Goal: Task Accomplishment & Management: Manage account settings

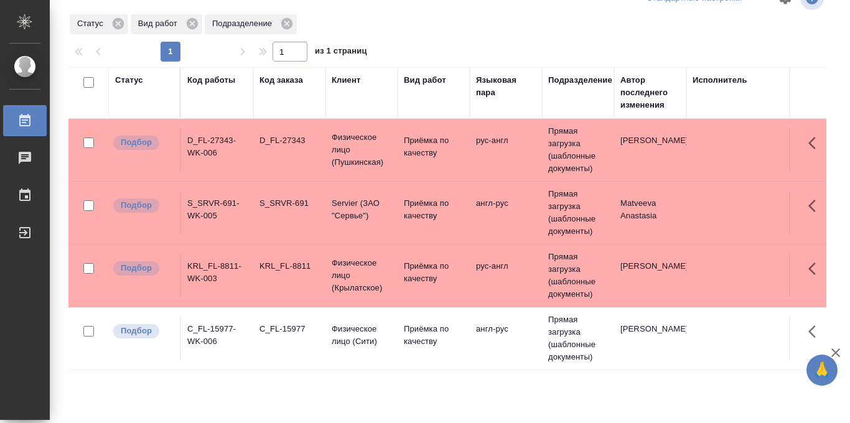
scroll to position [30, 0]
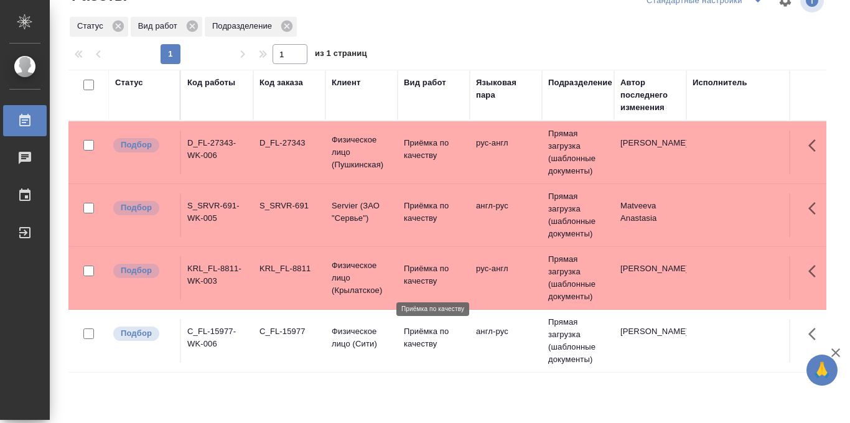
click at [427, 281] on p "Приёмка по качеству" at bounding box center [434, 274] width 60 height 25
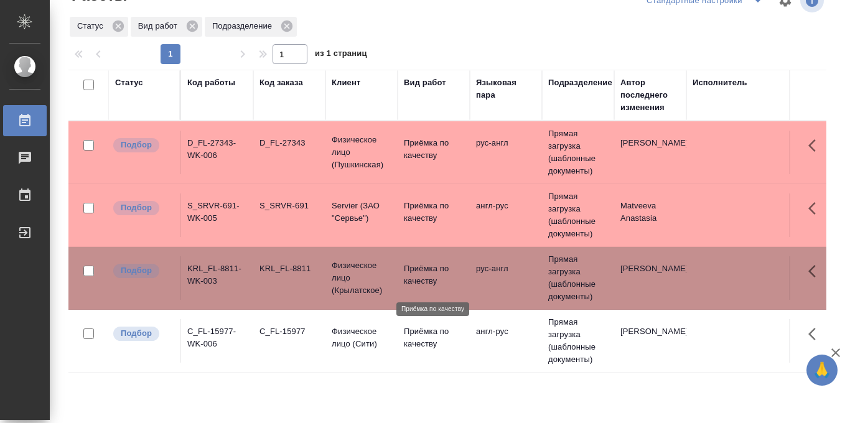
click at [427, 281] on p "Приёмка по качеству" at bounding box center [434, 274] width 60 height 25
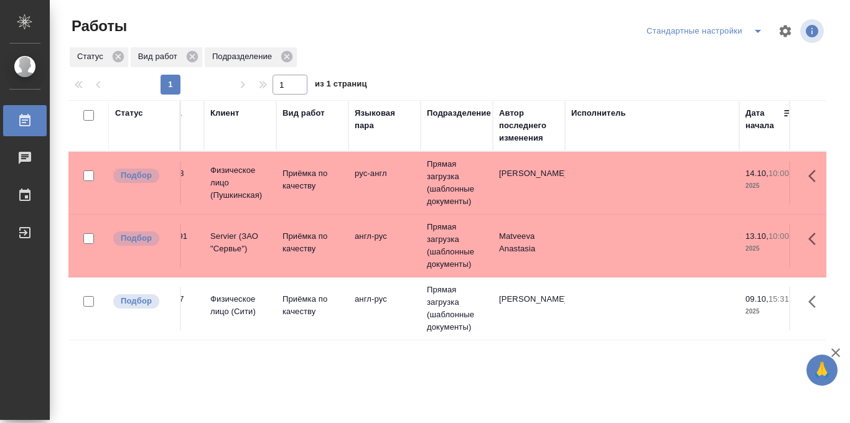
scroll to position [0, 24]
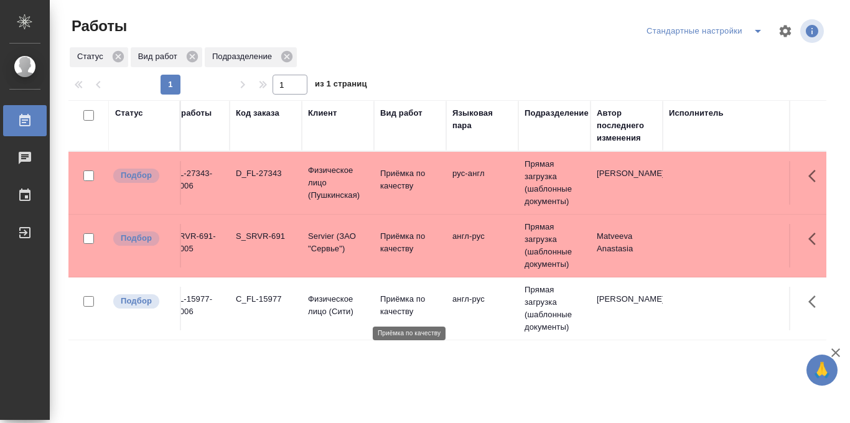
click at [396, 302] on p "Приёмка по качеству" at bounding box center [410, 305] width 60 height 25
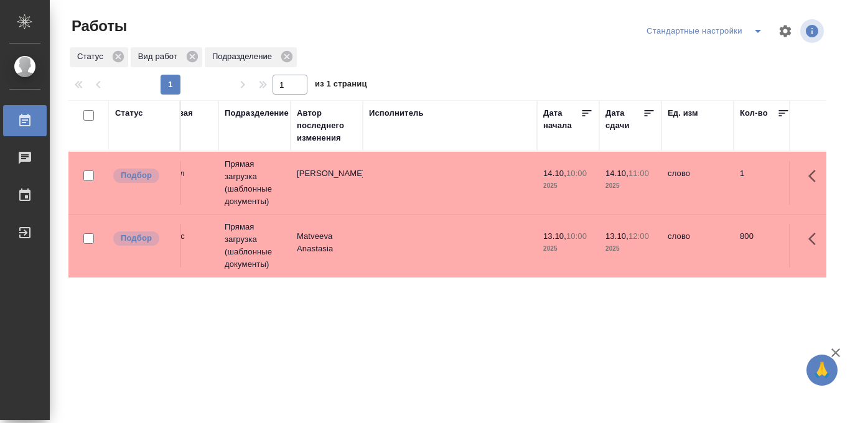
scroll to position [0, 396]
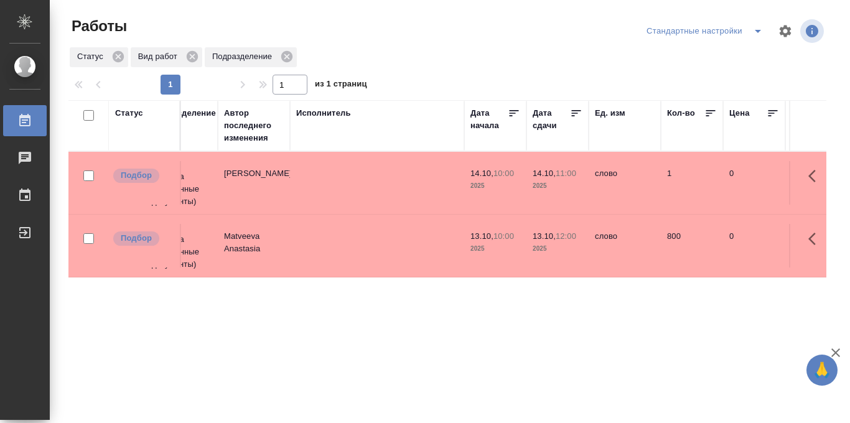
click at [575, 116] on icon at bounding box center [576, 113] width 12 height 12
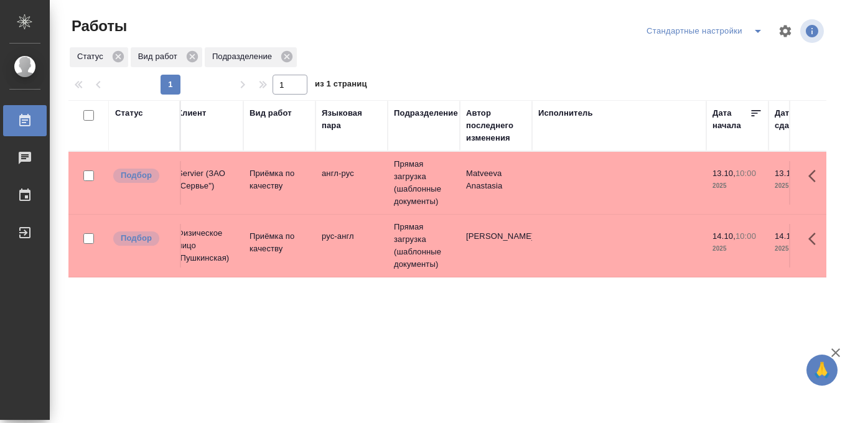
scroll to position [0, 0]
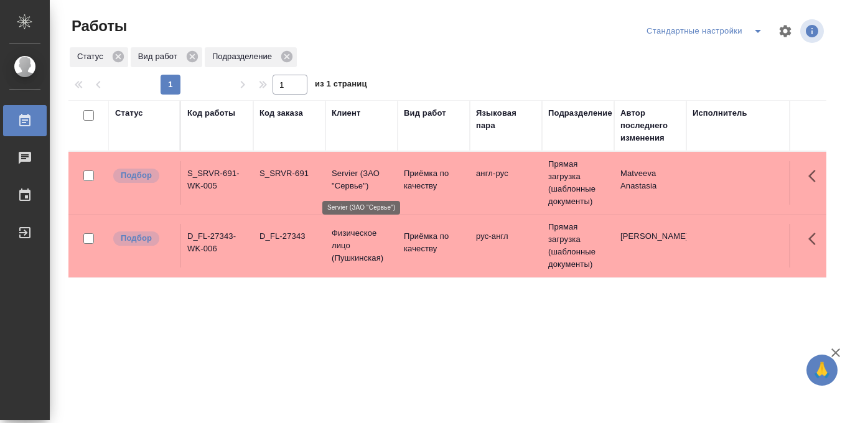
click at [362, 188] on p "Servier (ЗАО "Сервье")" at bounding box center [362, 179] width 60 height 25
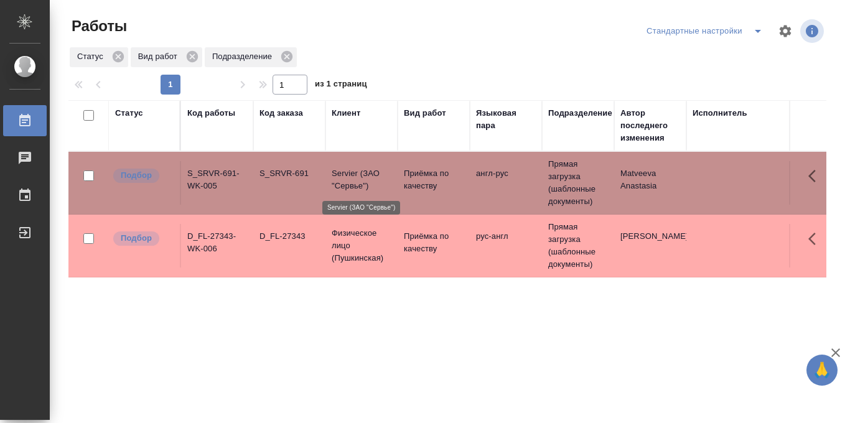
click at [362, 188] on p "Servier (ЗАО "Сервье")" at bounding box center [362, 179] width 60 height 25
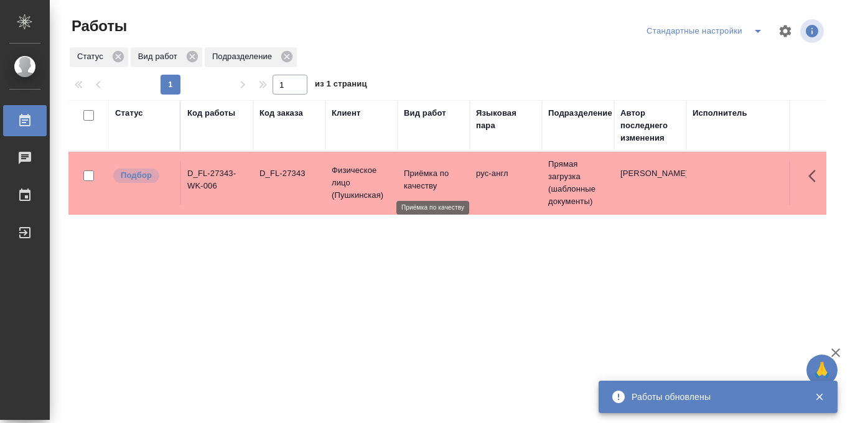
click at [435, 182] on p "Приёмка по качеству" at bounding box center [434, 179] width 60 height 25
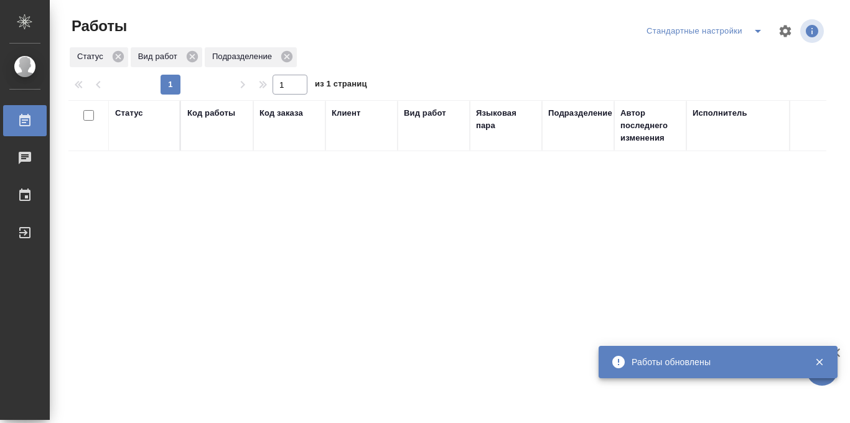
click at [758, 31] on icon "split button" at bounding box center [758, 31] width 6 height 3
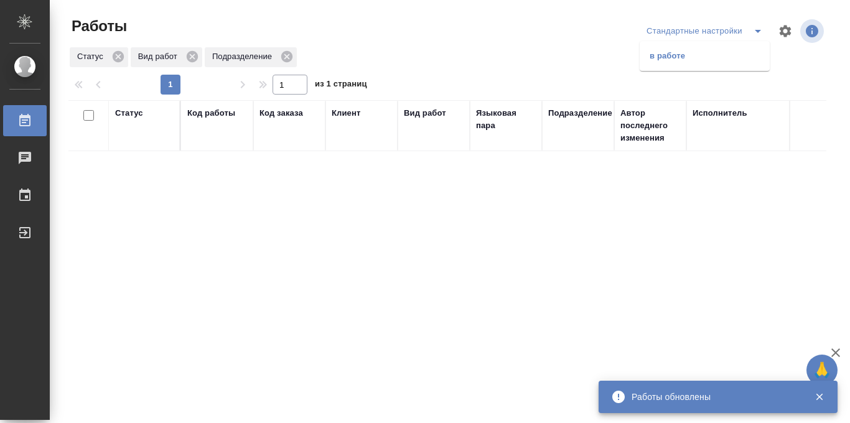
click at [726, 60] on li "в работе" at bounding box center [704, 56] width 130 height 20
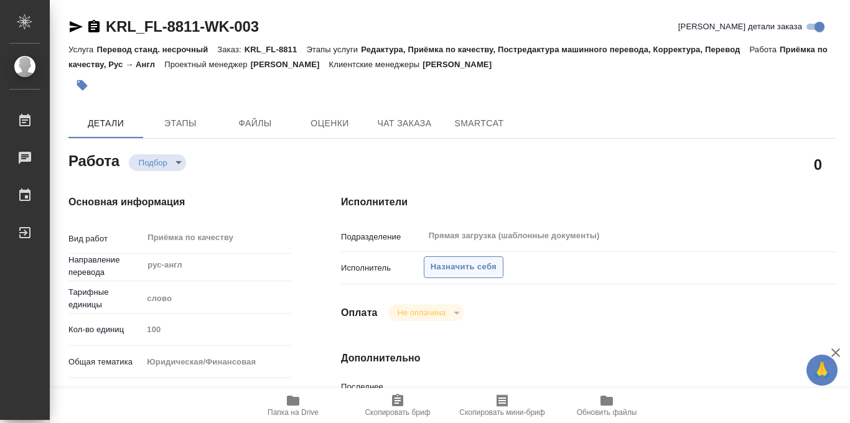
click at [458, 265] on span "Назначить себя" at bounding box center [463, 267] width 66 height 14
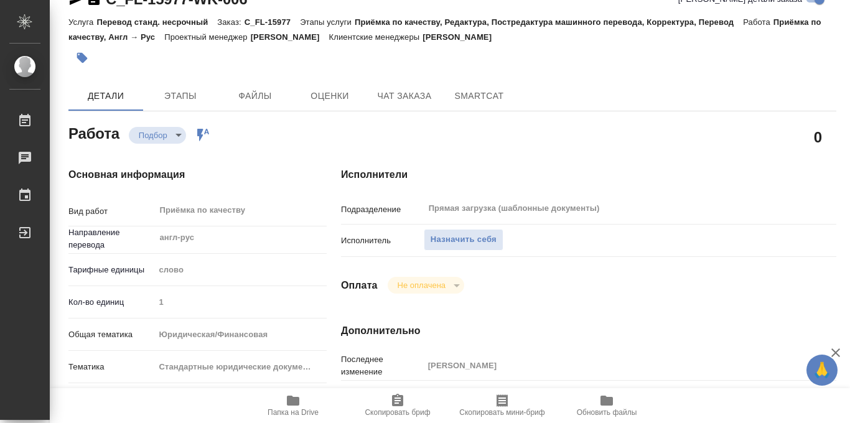
scroll to position [663, 0]
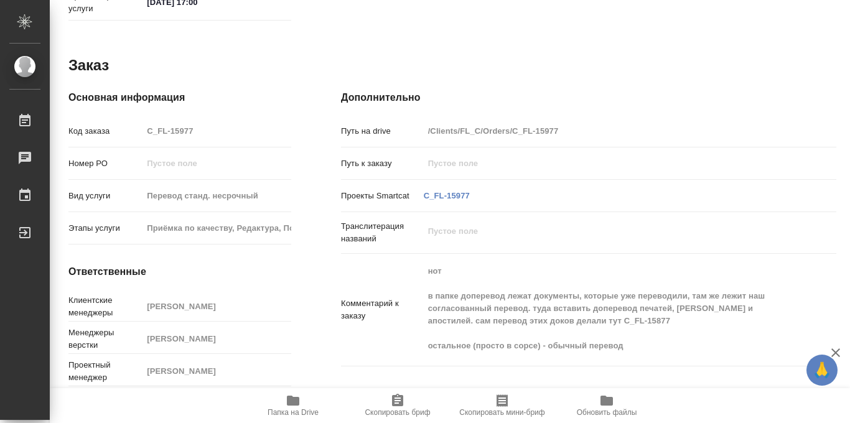
click at [294, 402] on icon "button" at bounding box center [293, 401] width 12 height 10
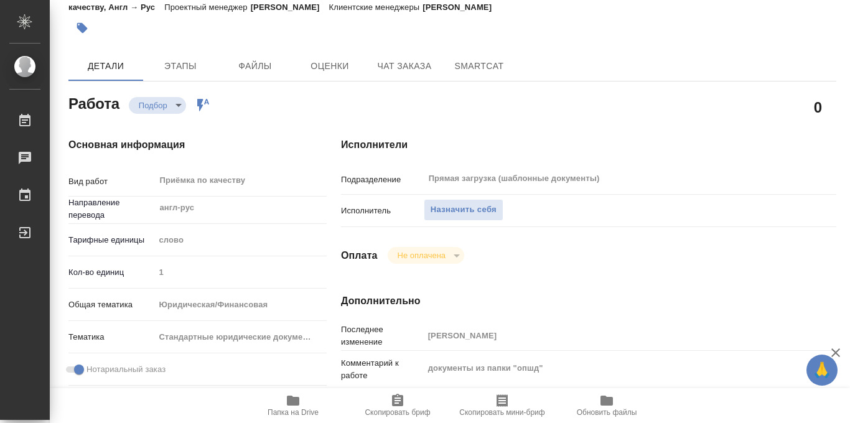
scroll to position [0, 0]
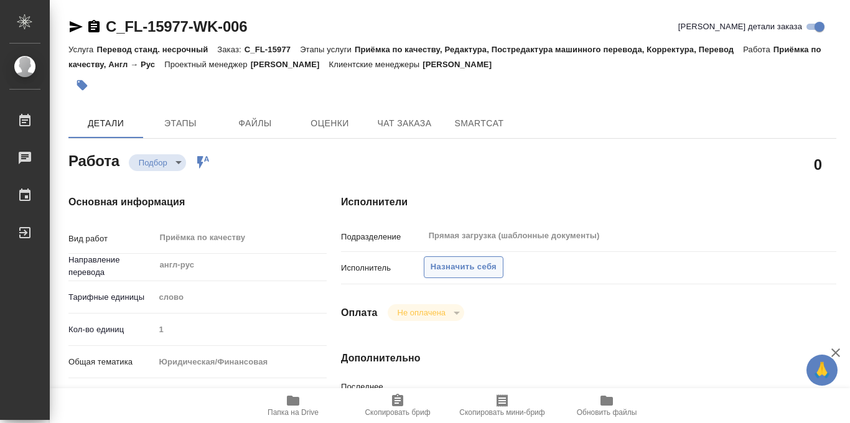
click at [468, 264] on span "Назначить себя" at bounding box center [463, 267] width 66 height 14
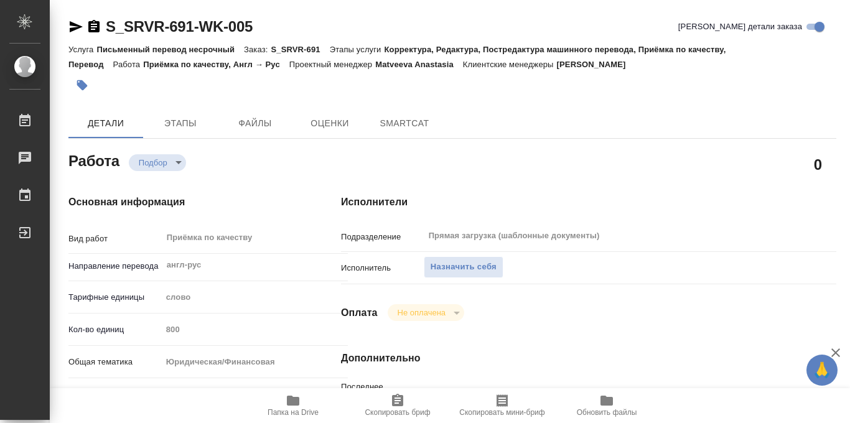
type textarea "x"
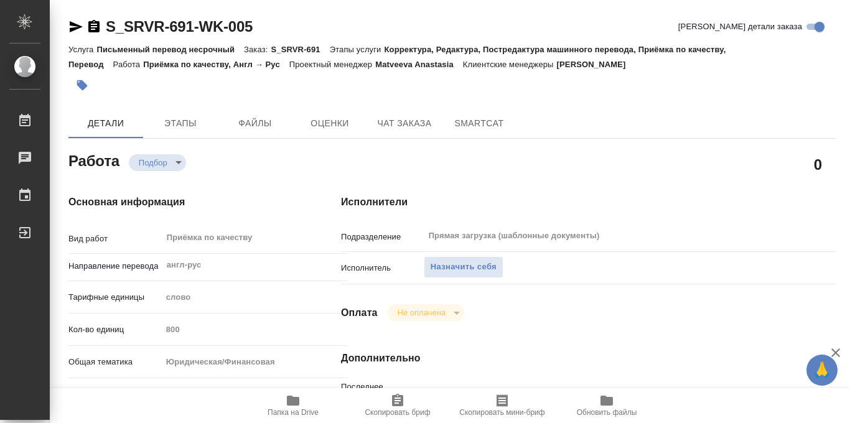
type textarea "x"
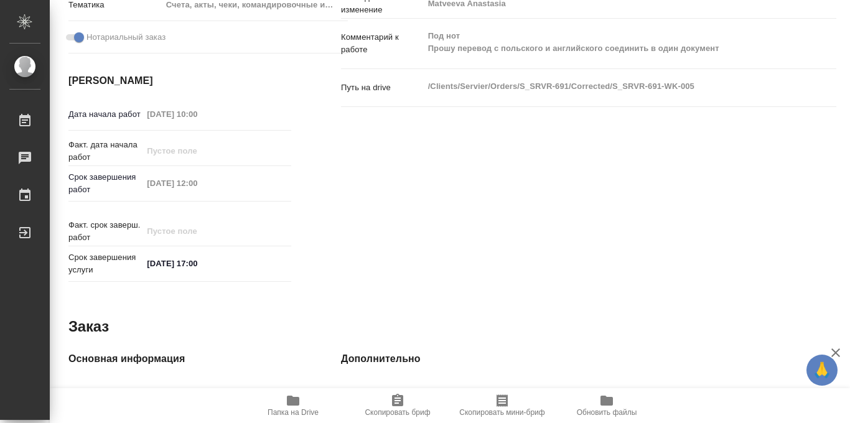
type textarea "x"
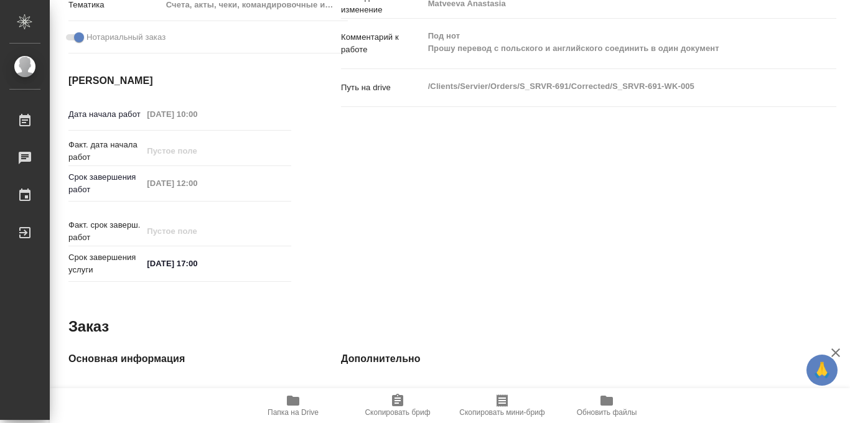
scroll to position [663, 0]
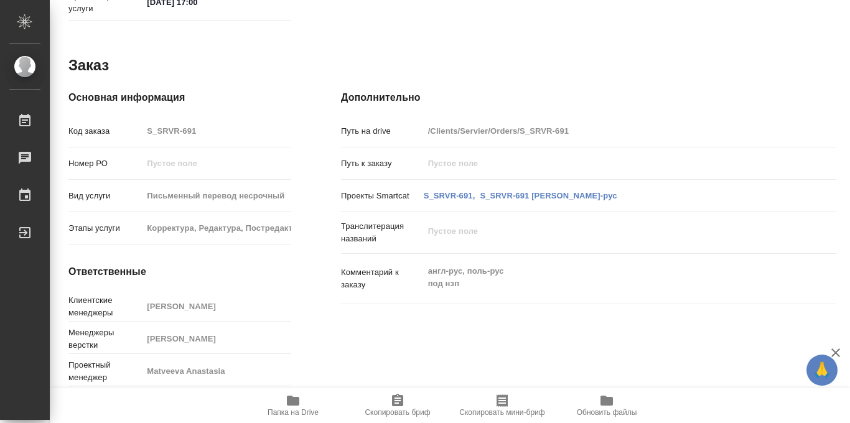
type textarea "x"
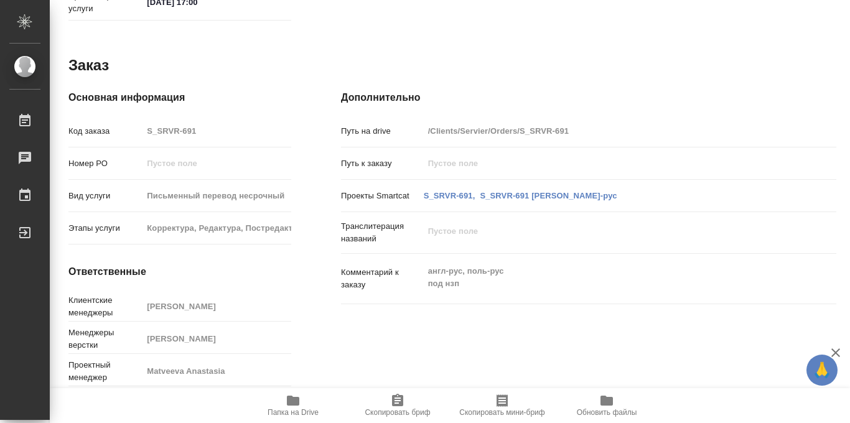
click at [295, 407] on icon "button" at bounding box center [293, 400] width 15 height 15
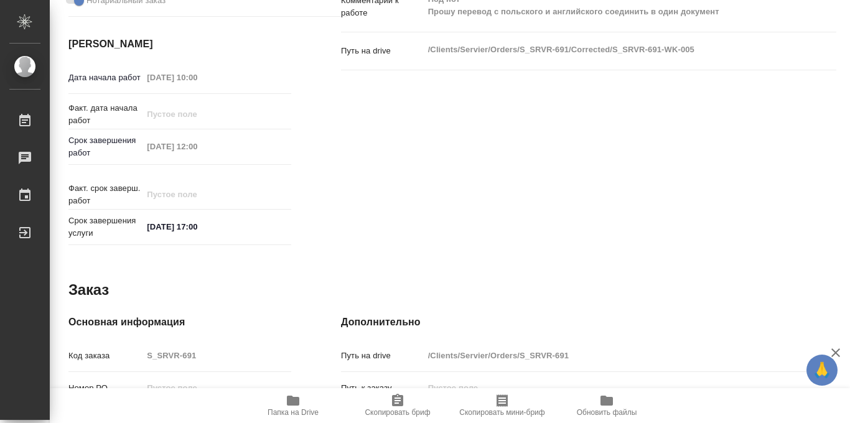
scroll to position [0, 0]
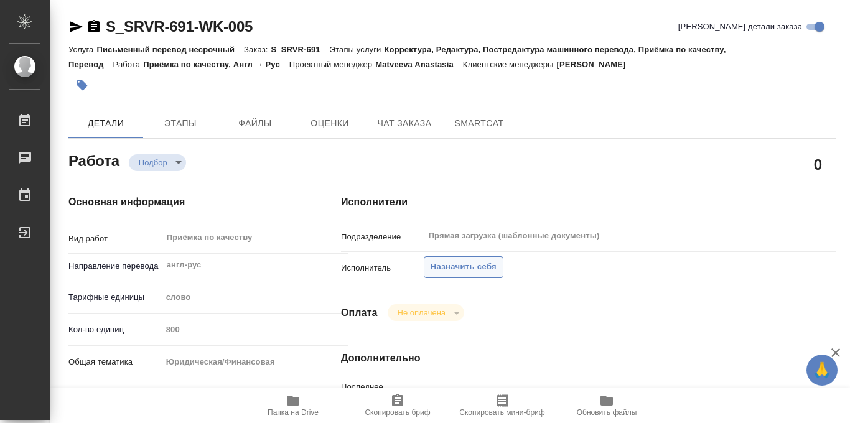
click at [472, 270] on span "Назначить себя" at bounding box center [463, 267] width 66 height 14
type textarea "x"
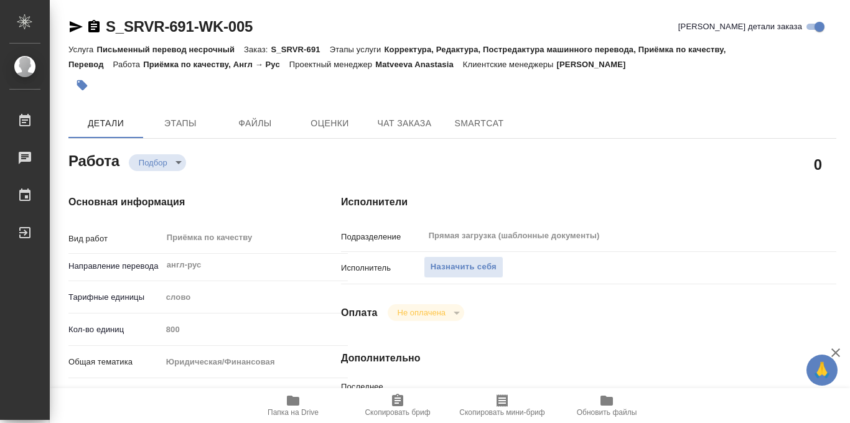
type textarea "x"
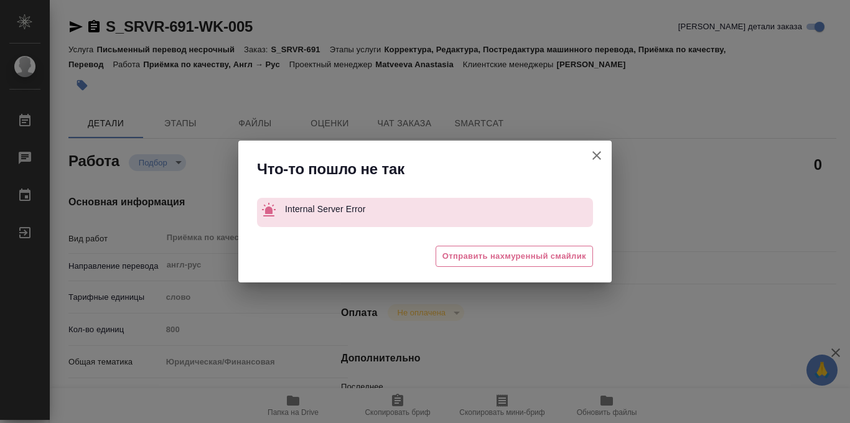
click at [597, 149] on icon "button" at bounding box center [596, 155] width 15 height 15
type textarea "x"
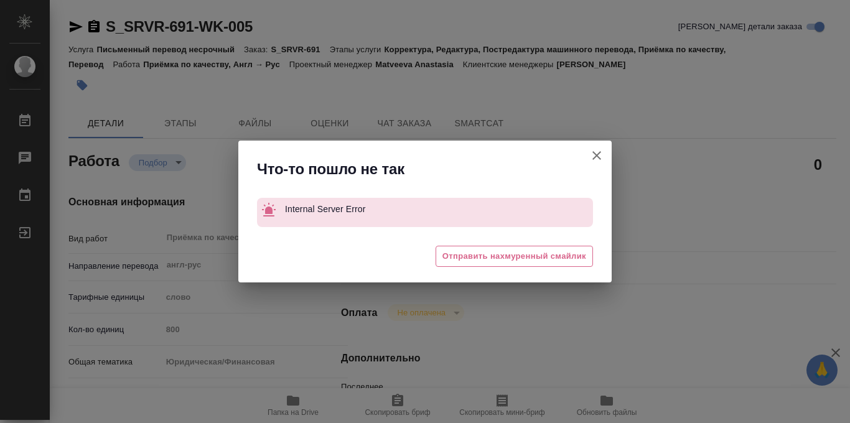
type textarea "x"
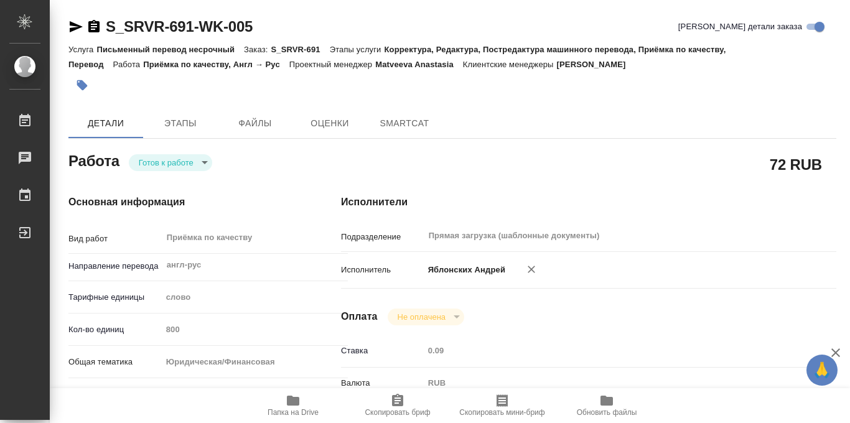
type textarea "x"
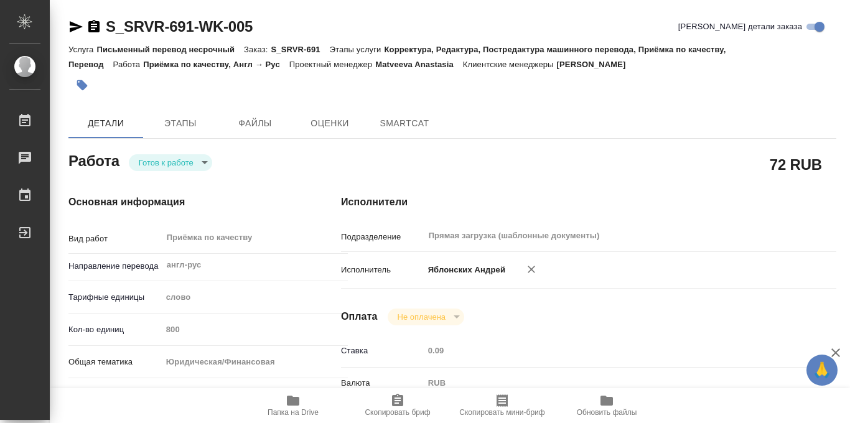
type textarea "x"
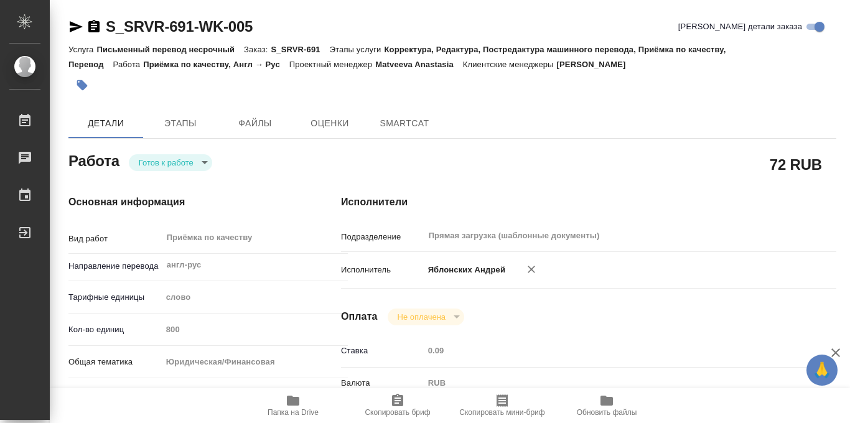
type textarea "x"
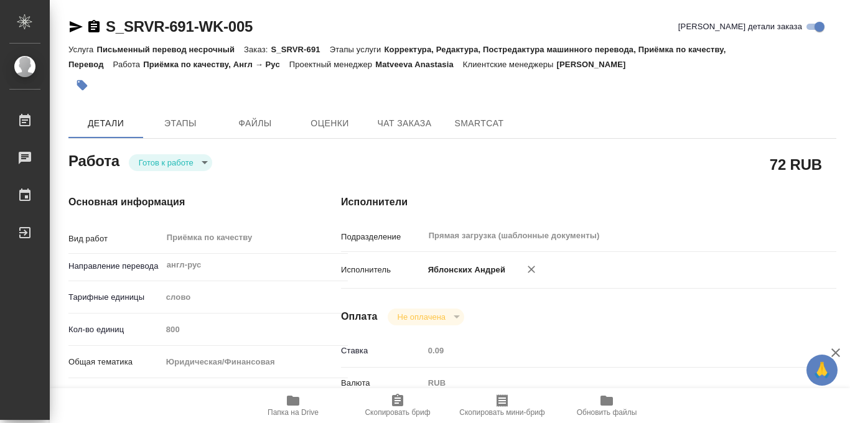
type textarea "x"
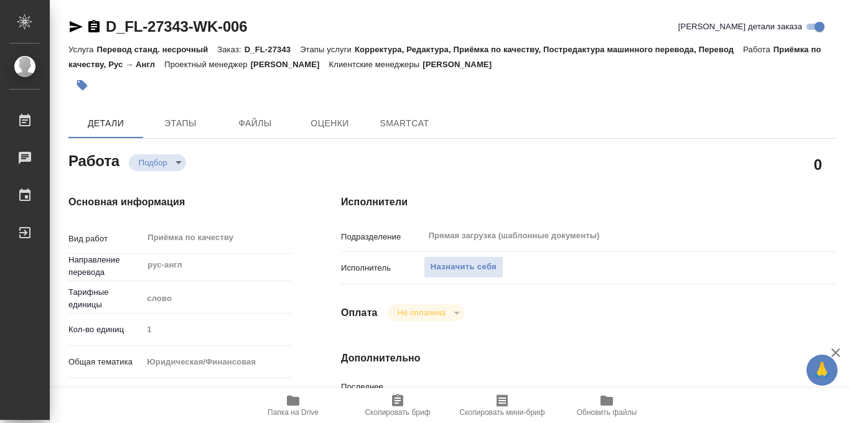
type textarea "x"
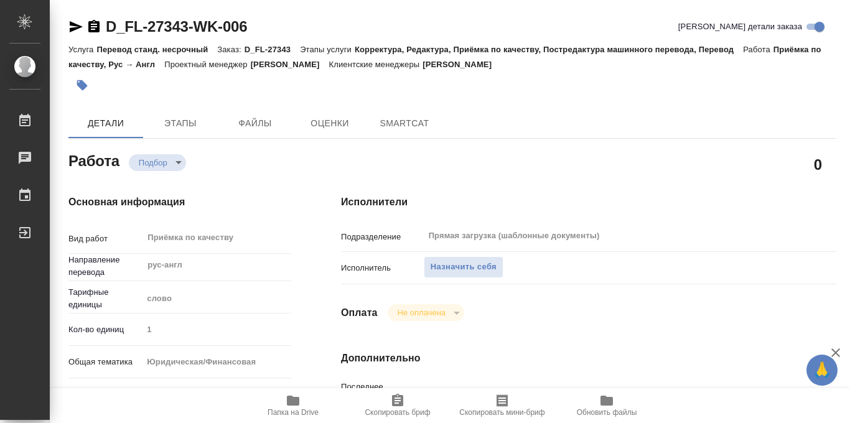
type textarea "x"
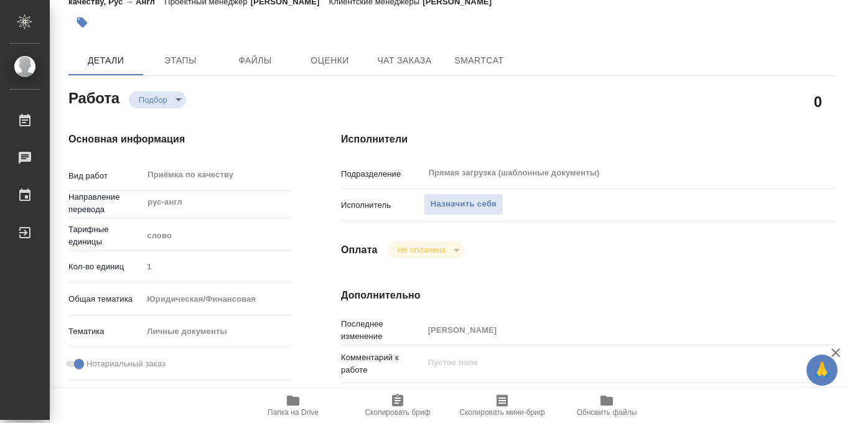
type textarea "x"
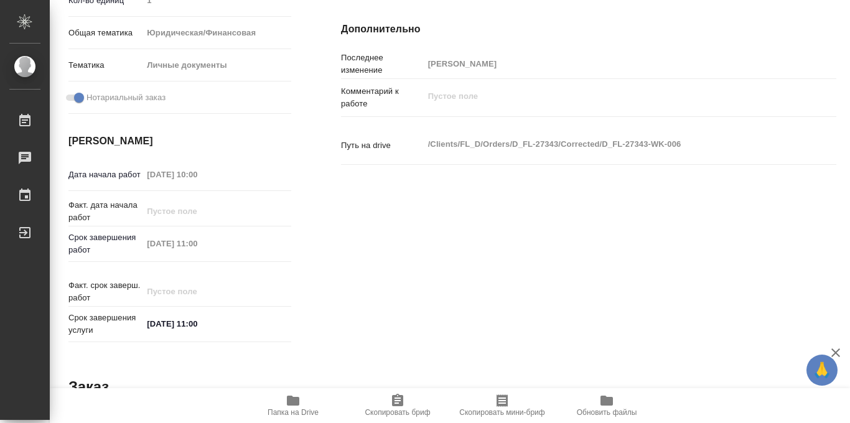
type textarea "x"
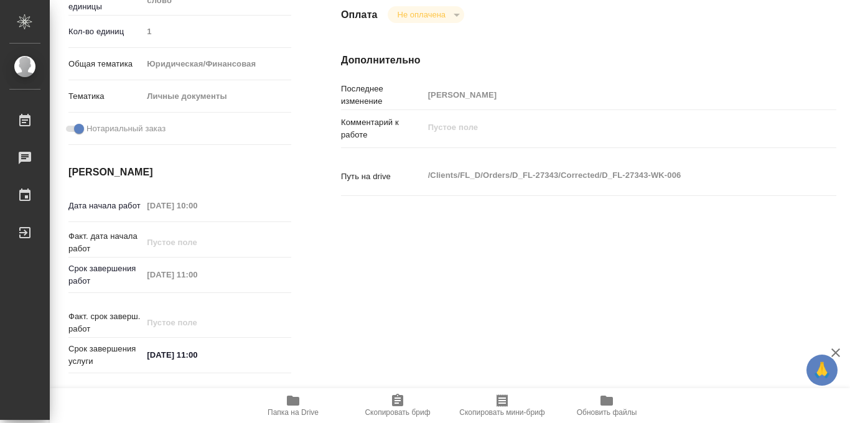
scroll to position [436, 0]
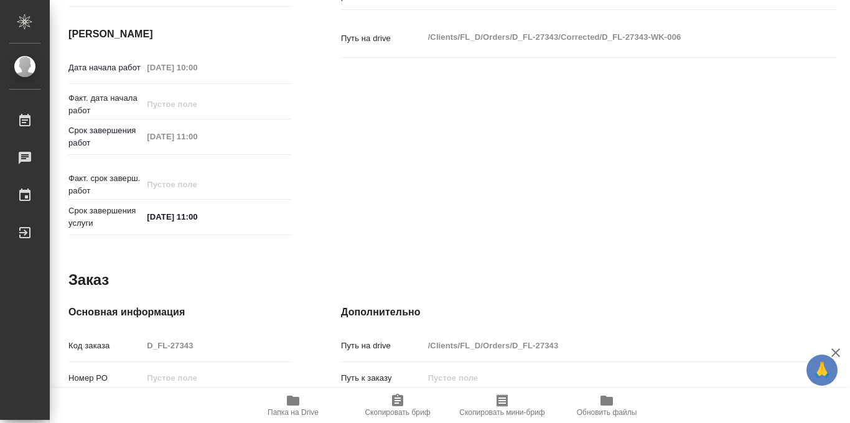
click at [292, 404] on icon "button" at bounding box center [293, 401] width 12 height 10
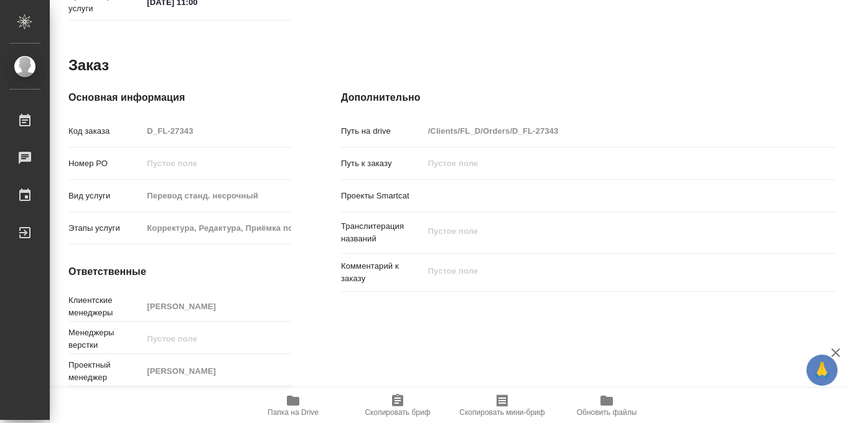
scroll to position [0, 0]
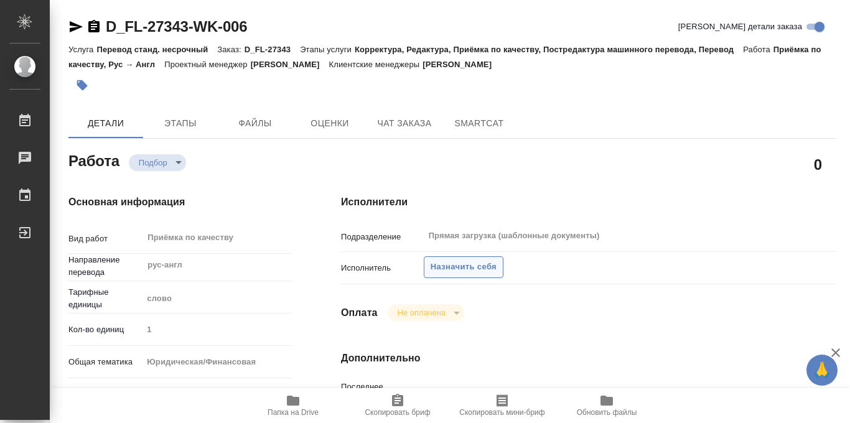
click at [464, 271] on span "Назначить себя" at bounding box center [463, 267] width 66 height 14
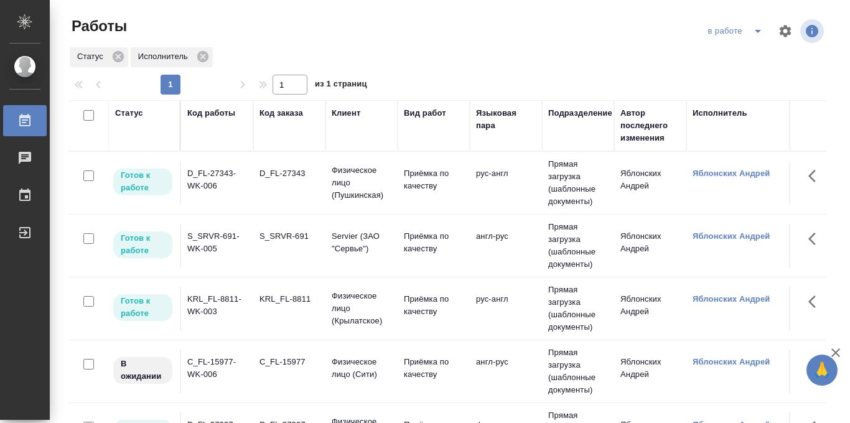
scroll to position [0, 267]
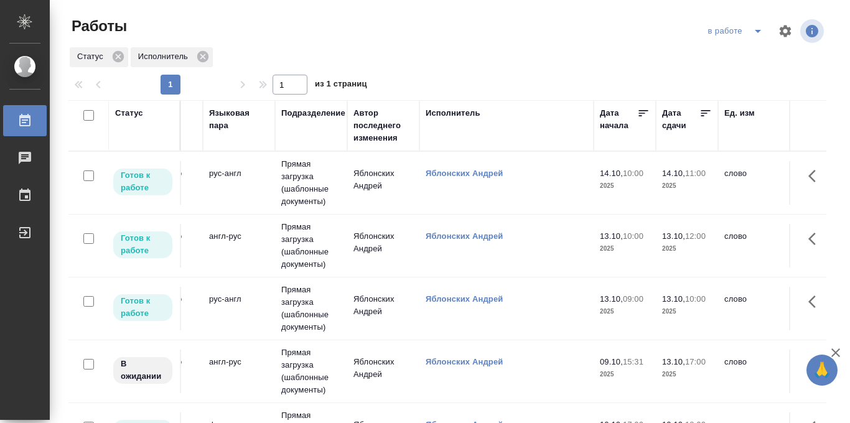
click at [701, 114] on icon at bounding box center [705, 113] width 12 height 12
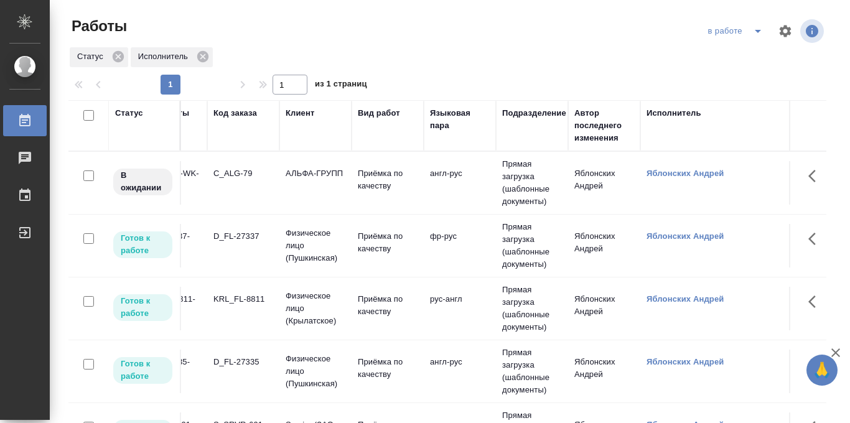
scroll to position [0, 53]
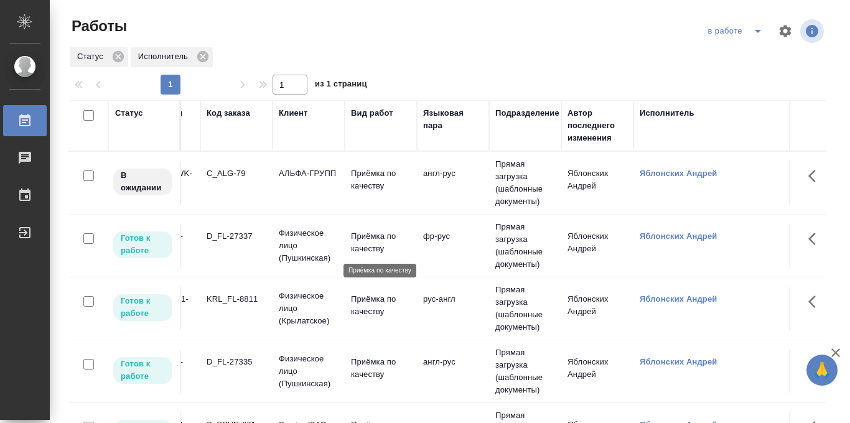
click at [376, 244] on p "Приёмка по качеству" at bounding box center [381, 242] width 60 height 25
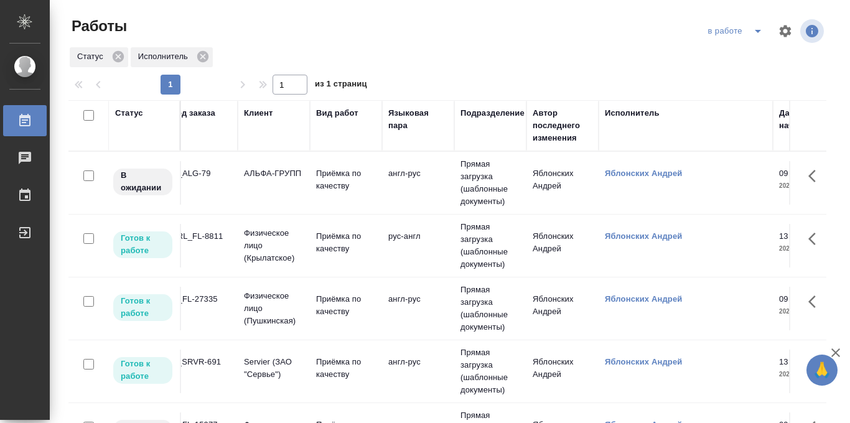
scroll to position [0, 0]
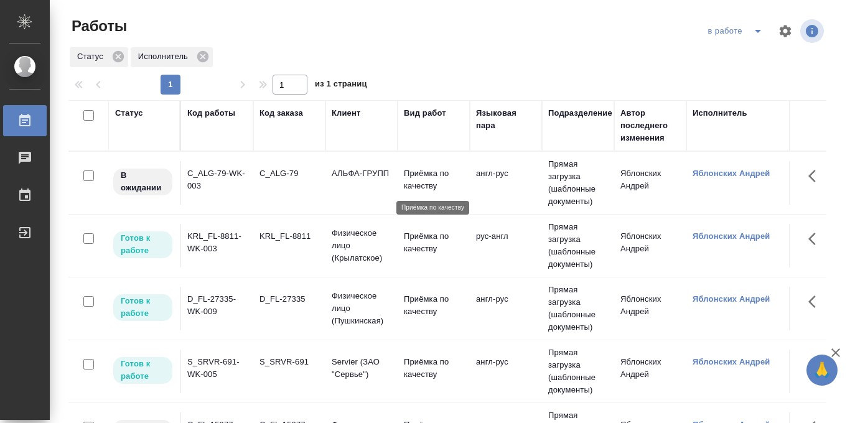
click at [408, 182] on p "Приёмка по качеству" at bounding box center [434, 179] width 60 height 25
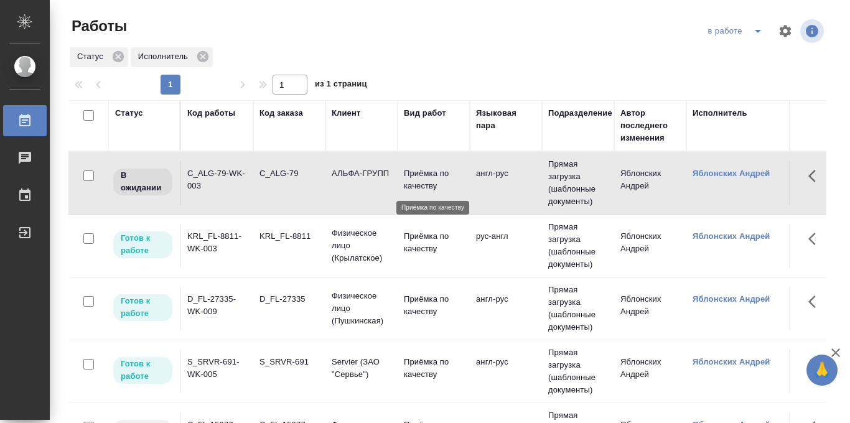
click at [408, 182] on p "Приёмка по качеству" at bounding box center [434, 179] width 60 height 25
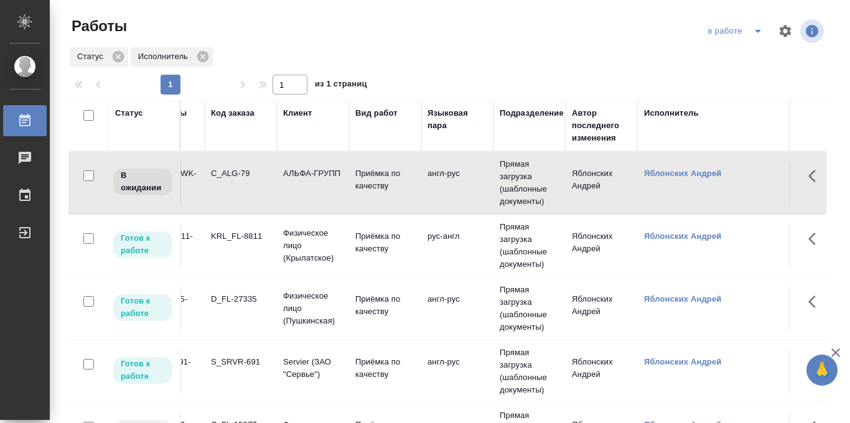
scroll to position [0, 11]
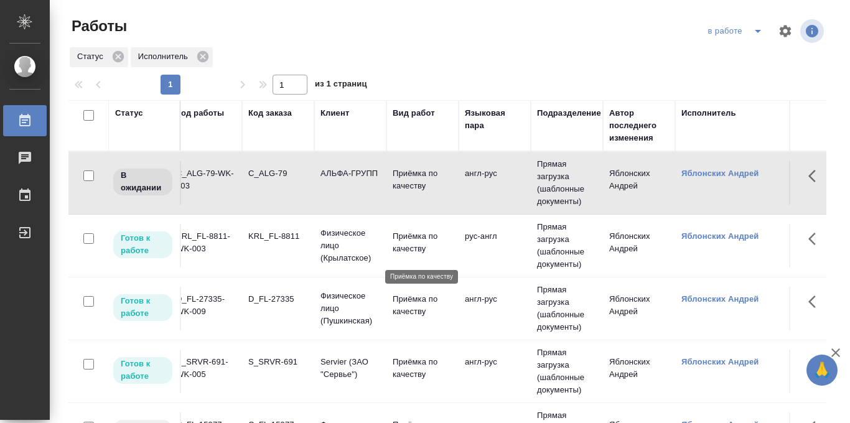
click at [399, 241] on p "Приёмка по качеству" at bounding box center [423, 242] width 60 height 25
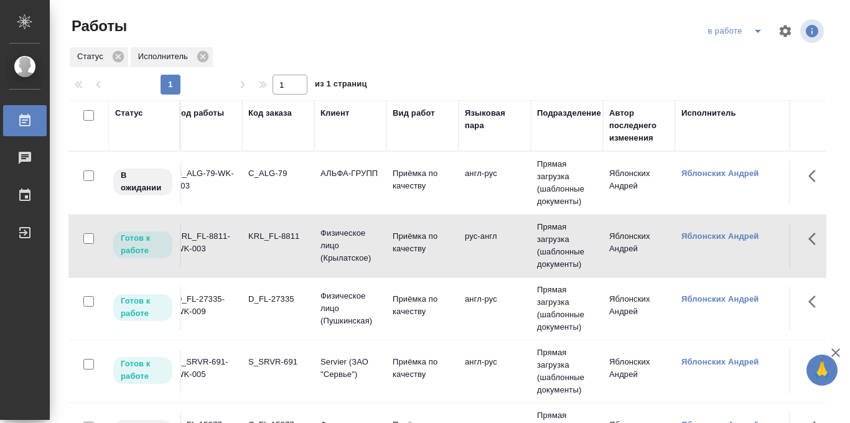
click at [750, 34] on icon "split button" at bounding box center [757, 31] width 15 height 15
click at [731, 59] on li "Стандартные настройки" at bounding box center [736, 56] width 119 height 20
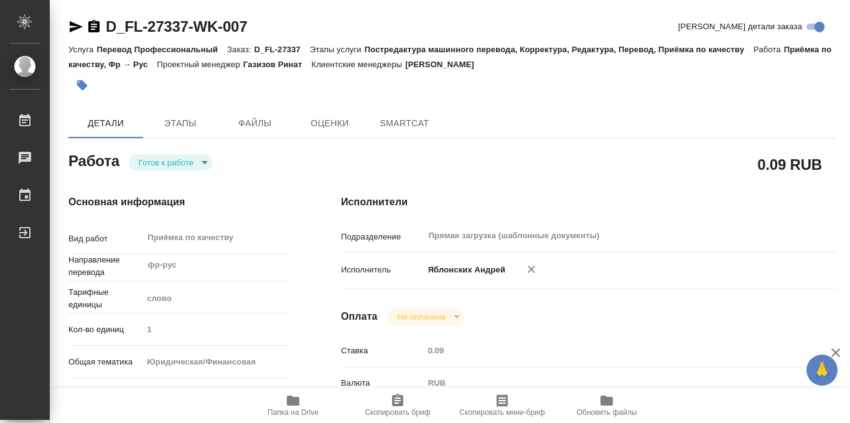
type textarea "x"
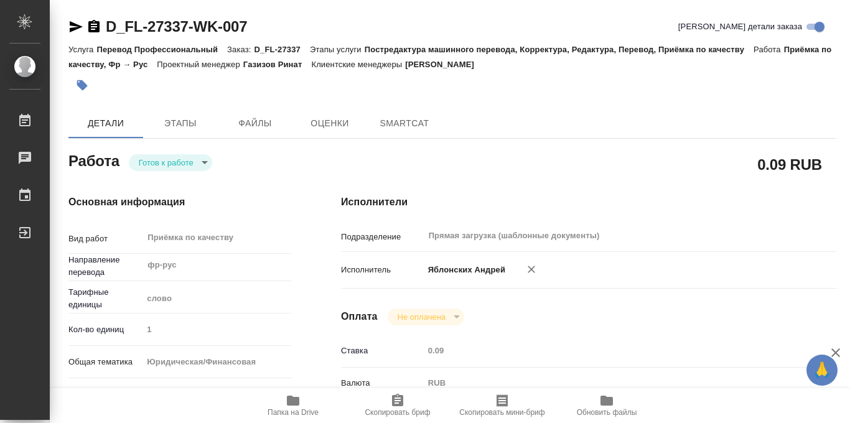
type textarea "x"
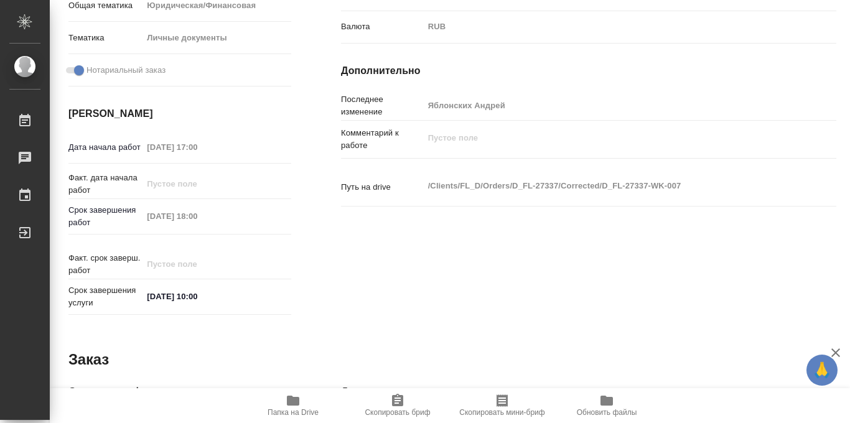
scroll to position [663, 0]
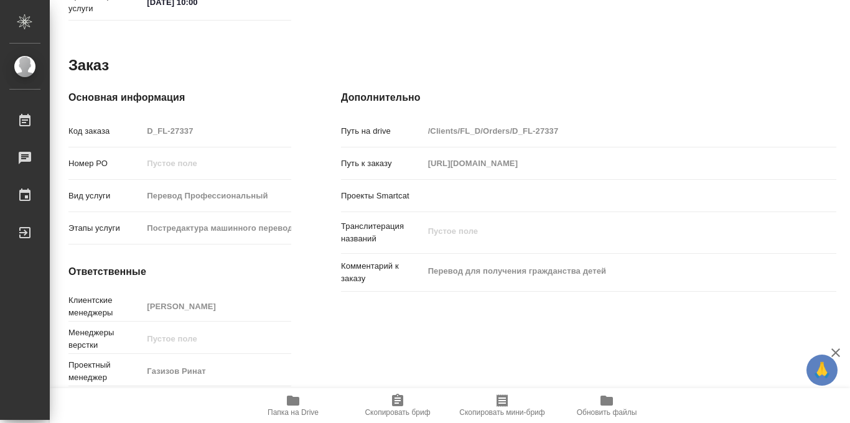
type textarea "x"
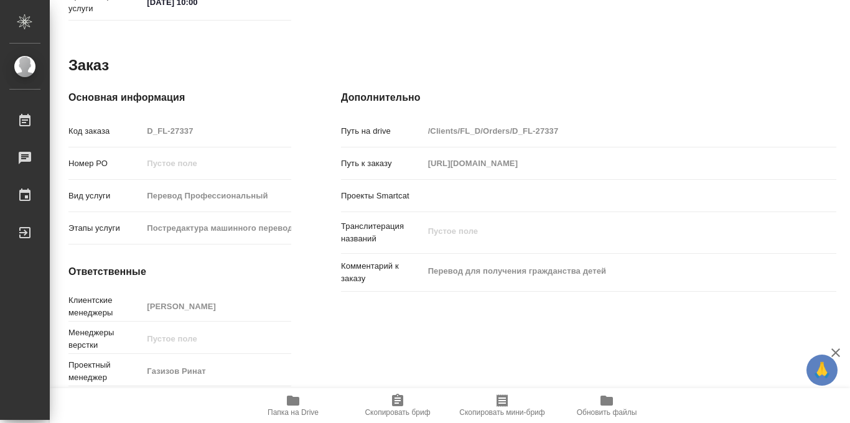
type textarea "x"
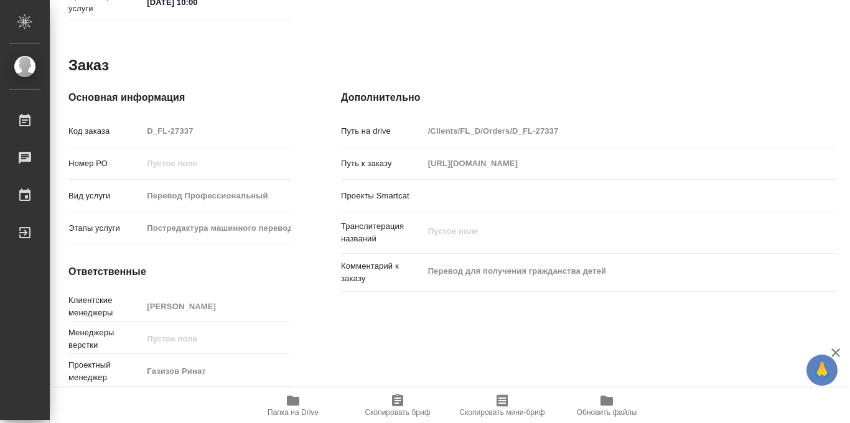
click at [289, 401] on icon "button" at bounding box center [293, 401] width 12 height 10
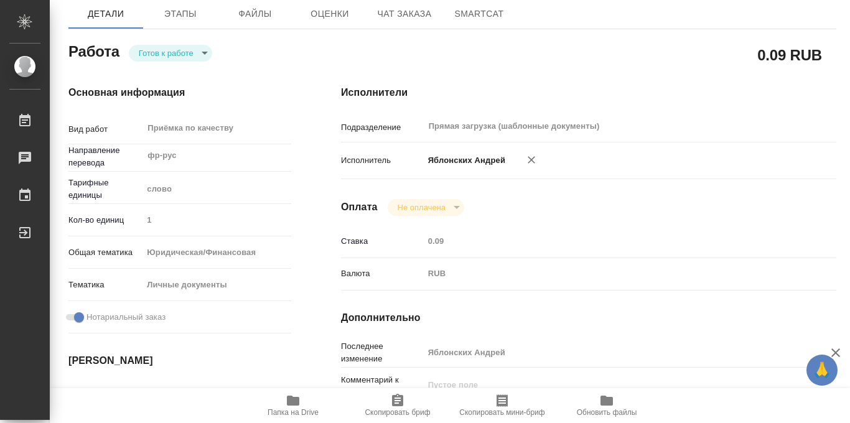
scroll to position [0, 0]
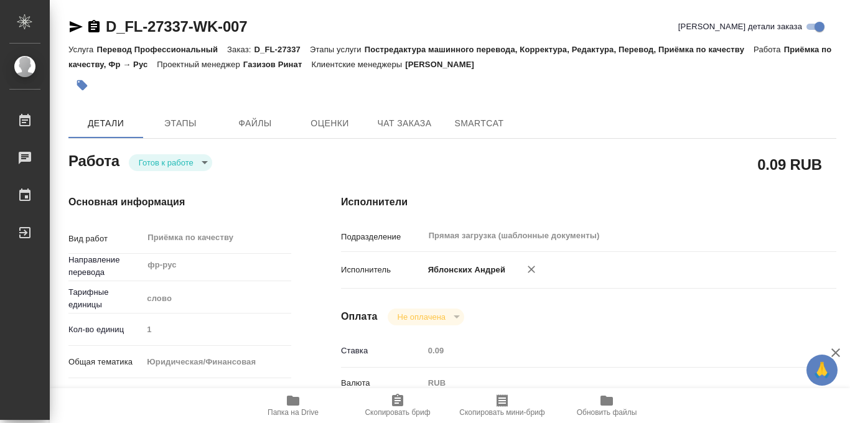
click at [202, 160] on body "🙏 .cls-1 fill:#fff; AWATERA Iablonskikh Andrei Работы 0 Чаты График Выйти D_FL-…" at bounding box center [425, 211] width 850 height 423
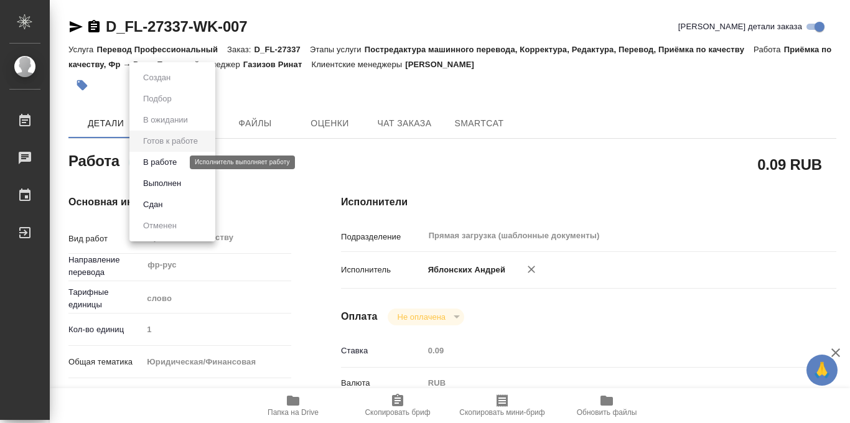
click at [172, 164] on button "В работе" at bounding box center [159, 163] width 41 height 14
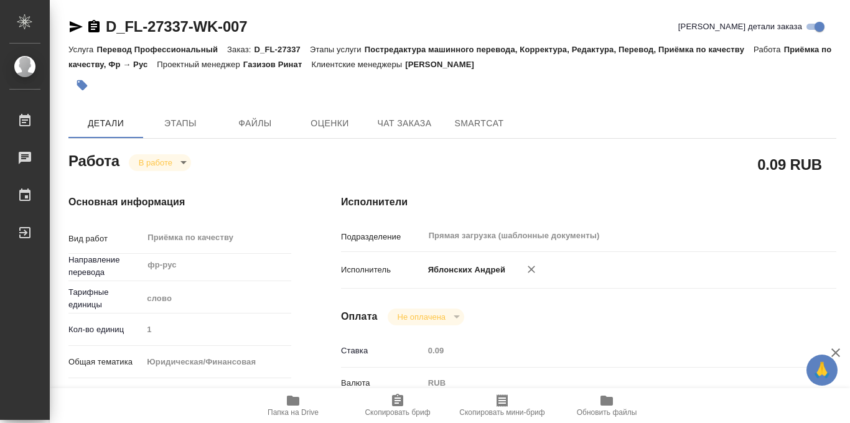
type textarea "x"
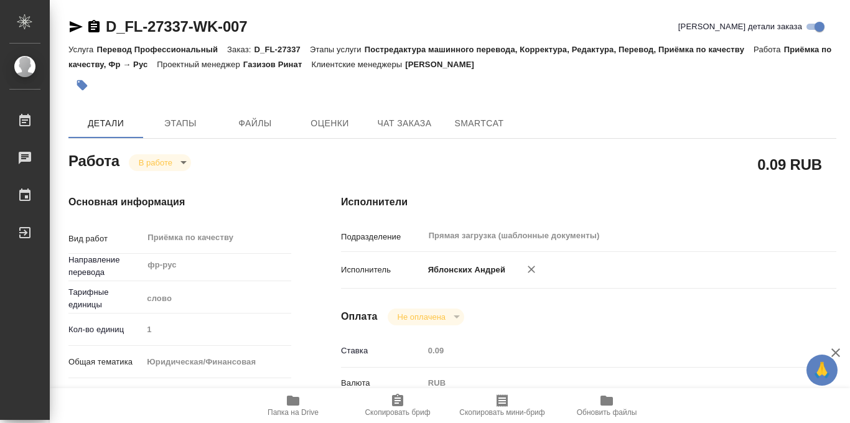
type textarea "x"
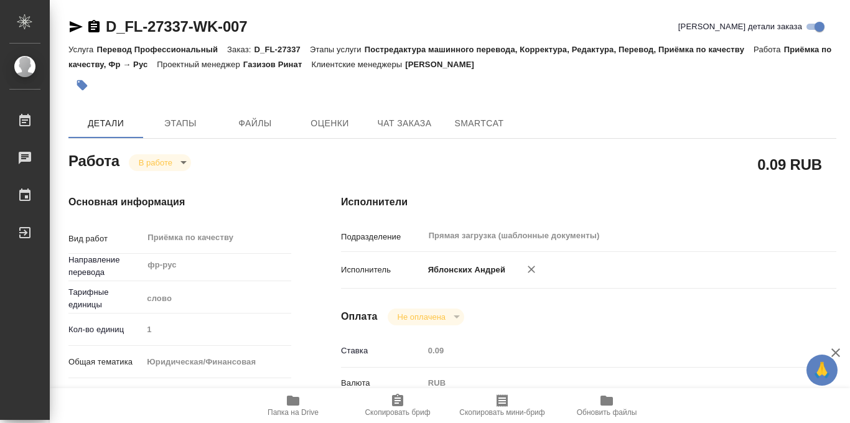
click at [85, 83] on icon "button" at bounding box center [82, 85] width 12 height 12
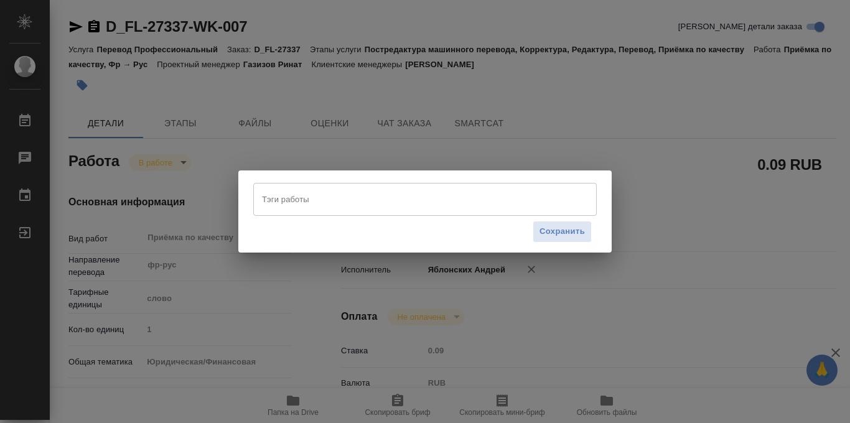
click at [293, 210] on div "Тэги работы" at bounding box center [424, 199] width 343 height 32
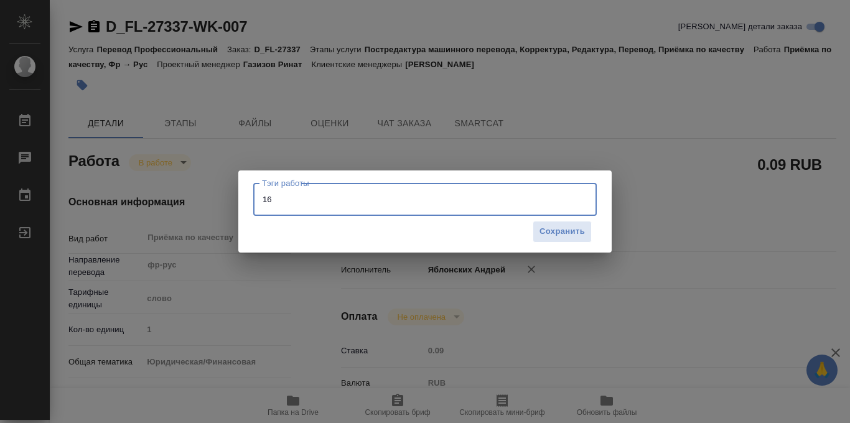
type input "161"
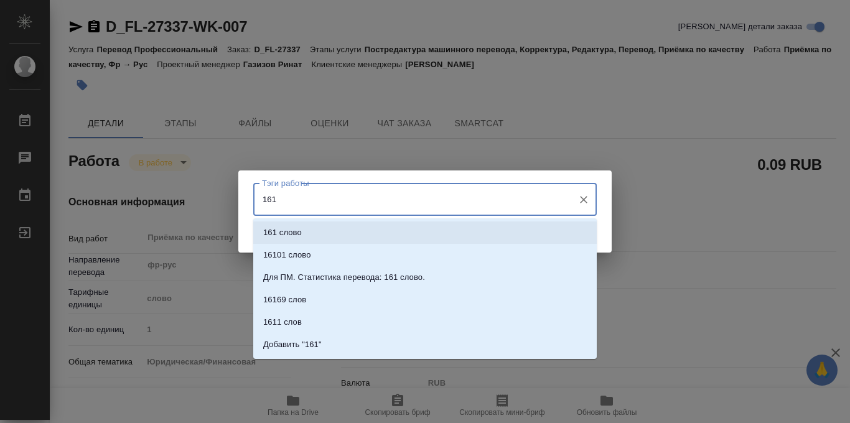
click at [323, 233] on li "161 слово" at bounding box center [424, 232] width 343 height 22
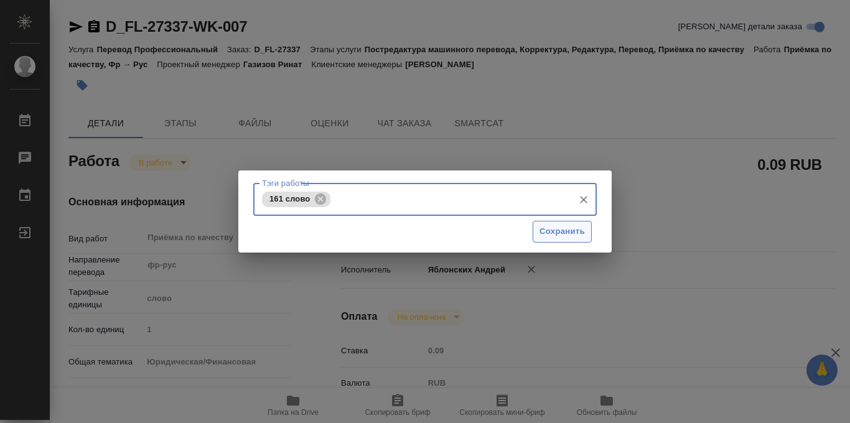
click at [562, 227] on span "Сохранить" at bounding box center [561, 232] width 45 height 14
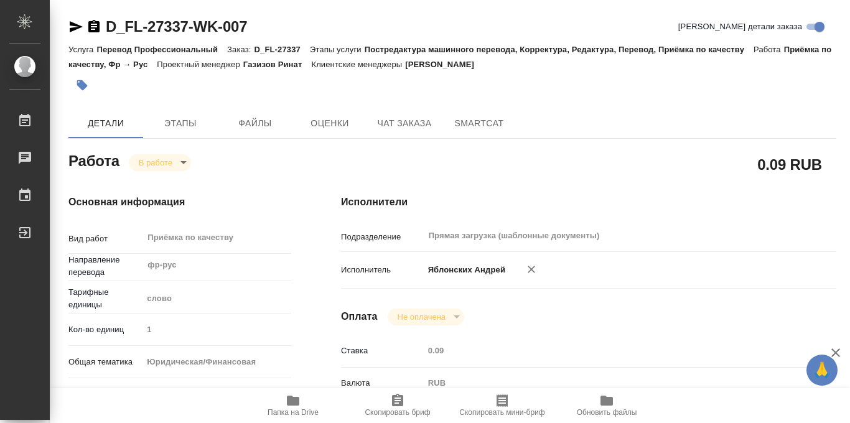
type input "inProgress"
type textarea "Приёмка по качеству"
type textarea "x"
type input "фр-рус"
type input "5a8b1489cc6b4906c91bfd90"
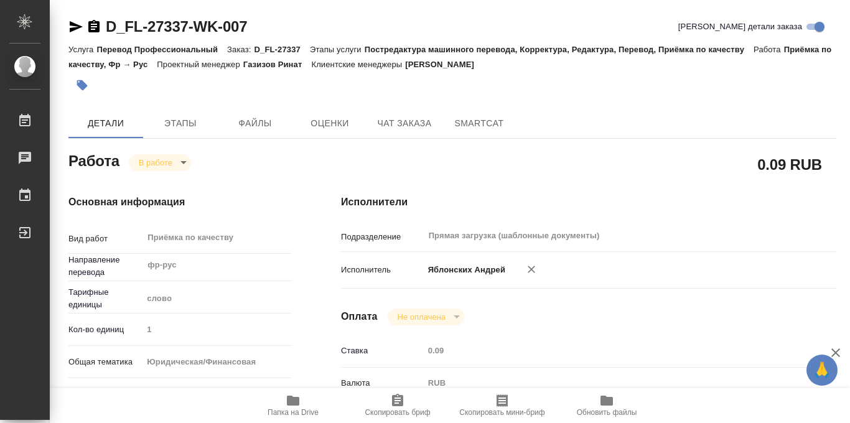
type input "1"
type input "yr-fn"
type input "5a8b8b956a9677013d343cfe"
checkbox input "true"
type input "10.10.2025 17:00"
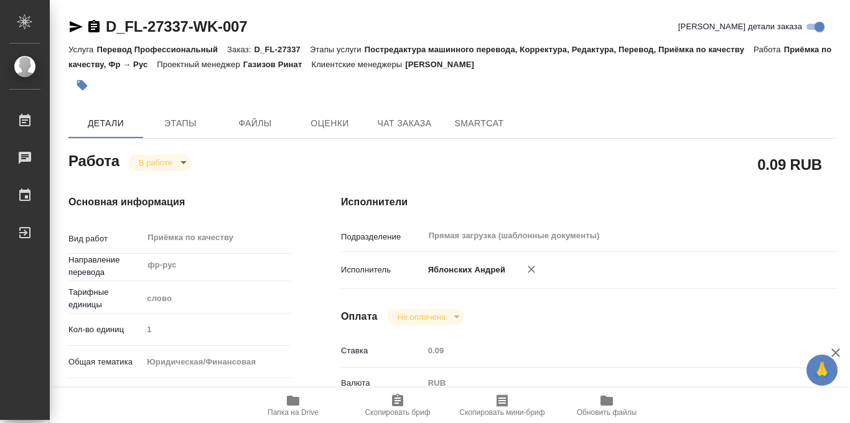
type input "10.10.2025 15:50"
type input "10.10.2025 18:00"
type input "13.10.2025 10:00"
type input "Прямая загрузка (шаблонные документы)"
type input "notPayed"
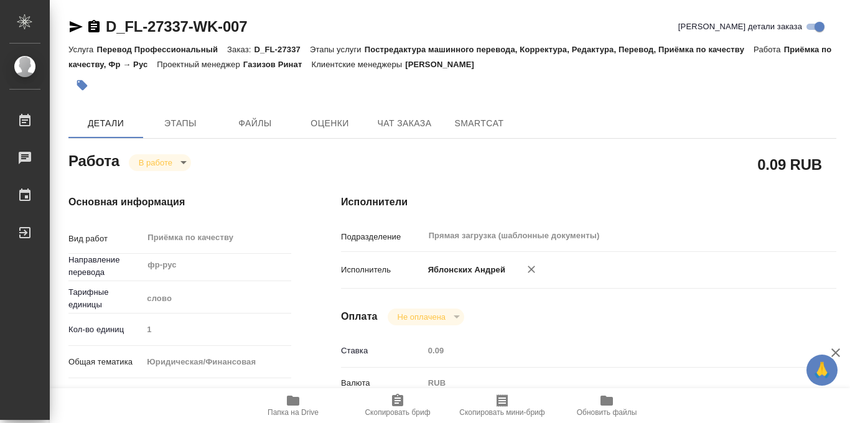
type input "0.09"
type input "RUB"
type input "Яблонских Андрей"
type textarea "x"
type textarea "/Clients/FL_D/Orders/D_FL-27337/Corrected/D_FL-27337-WK-007"
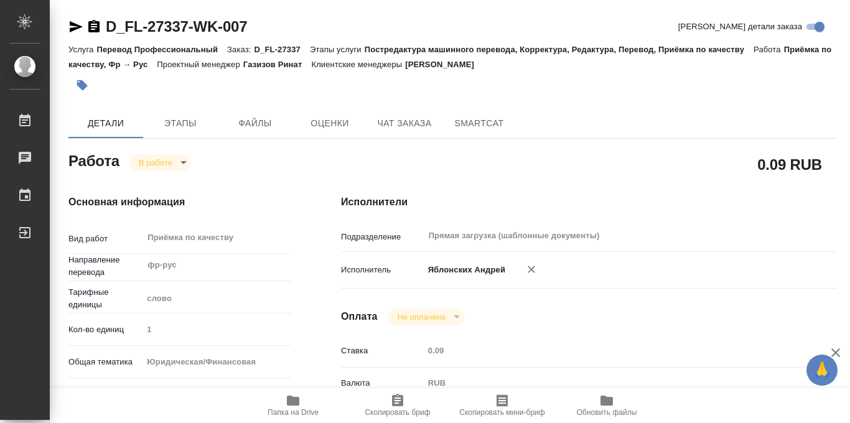
type textarea "x"
type input "D_FL-27337"
type input "Перевод Профессиональный"
type input "Постредактура машинного перевода, Корректура, Редактура, Перевод, Приёмка по ка…"
type input "Давыдова Елена"
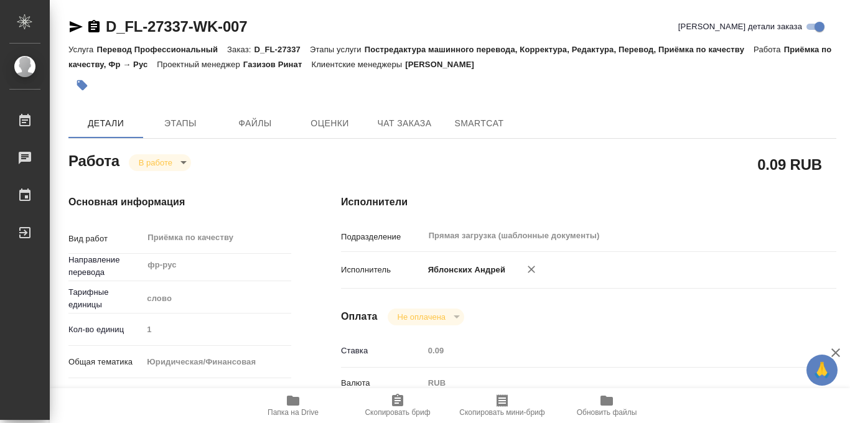
type input "/Clients/FL_D/Orders/D_FL-27337"
type input "https://drive.awatera.com/s/xpPbJcToACKoD7X"
type textarea "x"
type textarea "Перевод для получения гражданства детей"
type textarea "x"
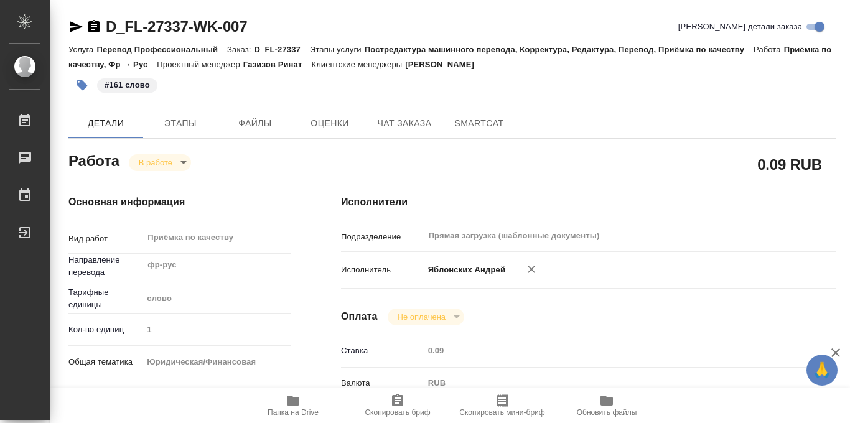
type textarea "x"
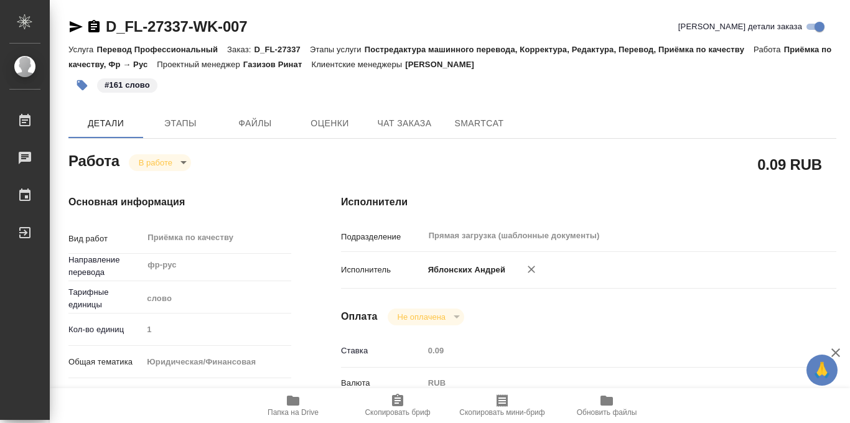
type textarea "x"
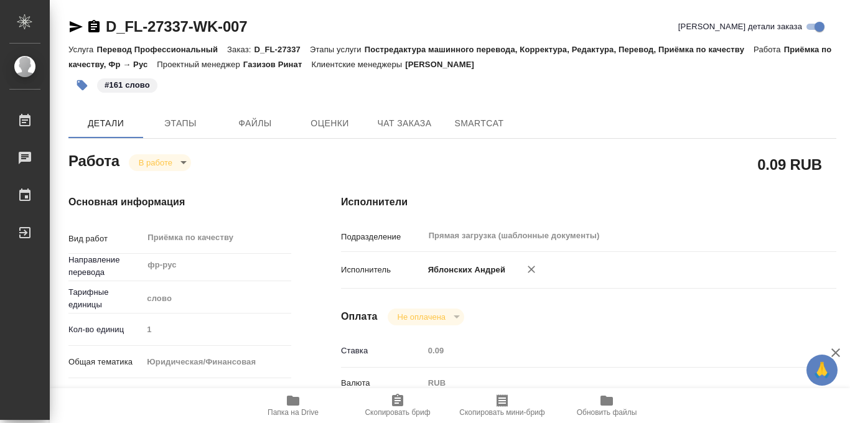
click at [184, 160] on body "🙏 .cls-1 fill:#fff; AWATERA Iablonskikh Andrei Работы 0 Чаты График Выйти D_FL-…" at bounding box center [425, 211] width 850 height 423
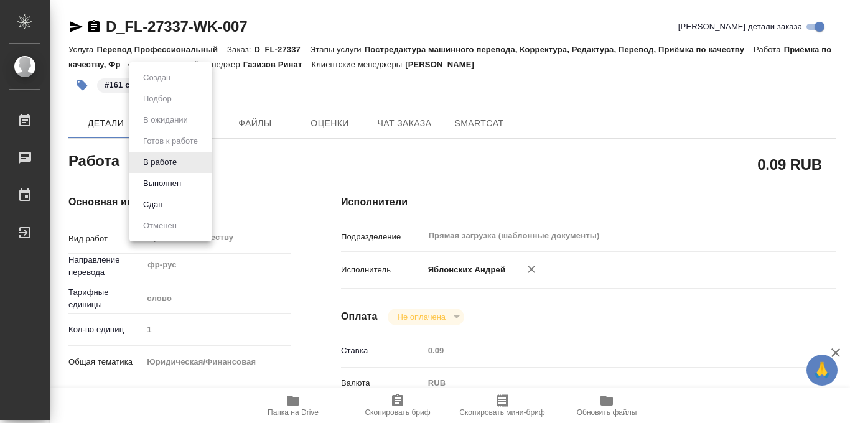
type textarea "x"
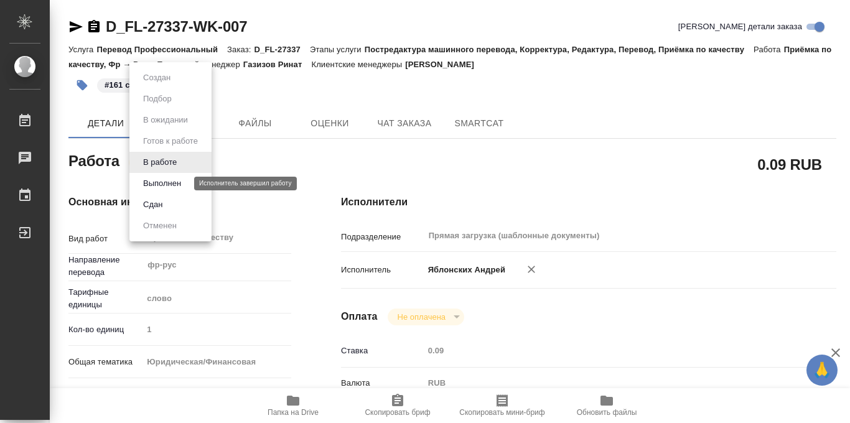
click at [170, 185] on button "Выполнен" at bounding box center [161, 184] width 45 height 14
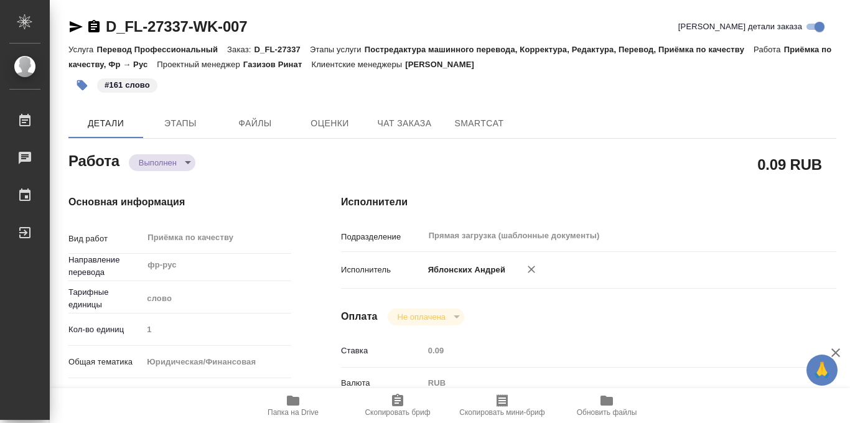
type textarea "x"
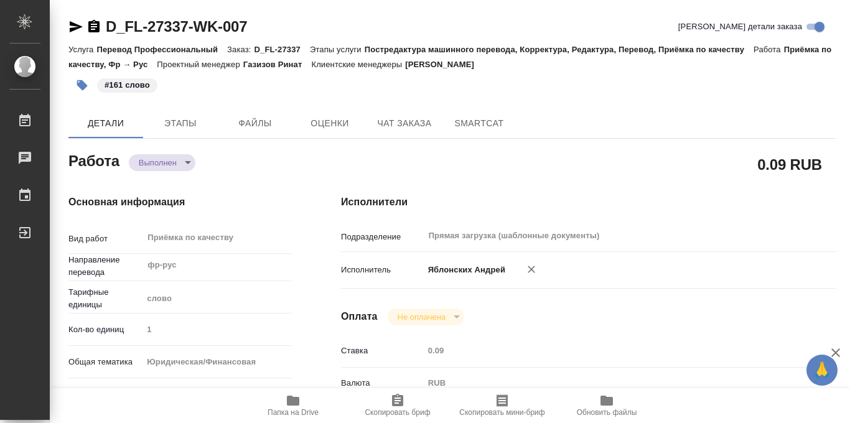
type textarea "x"
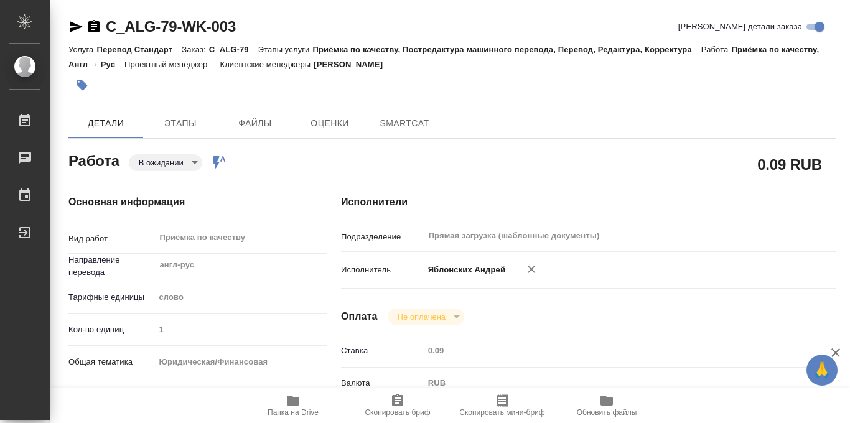
type textarea "x"
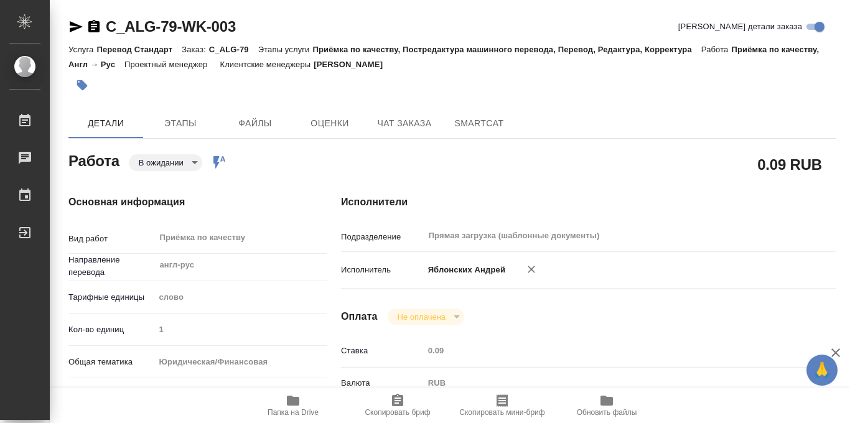
type textarea "x"
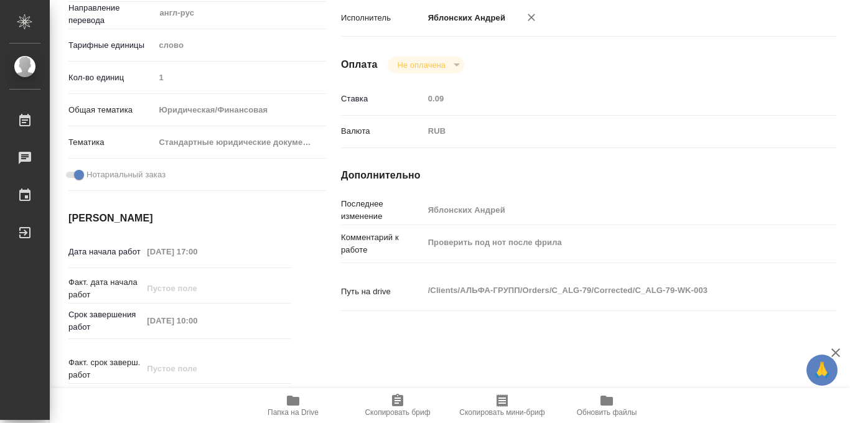
scroll to position [663, 0]
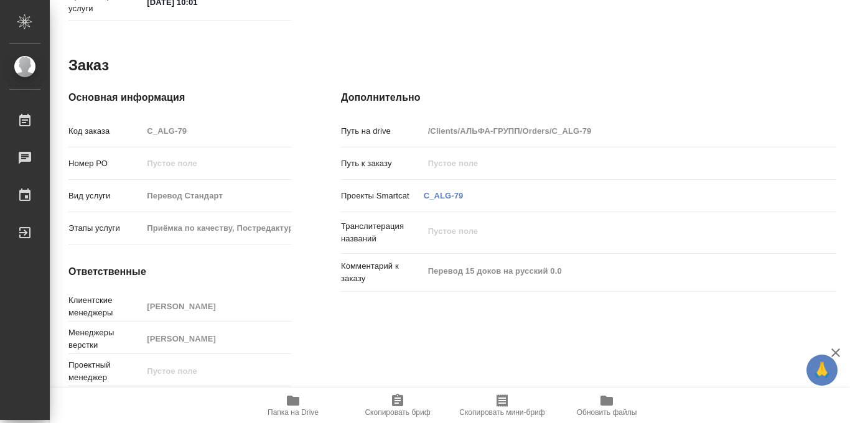
type textarea "x"
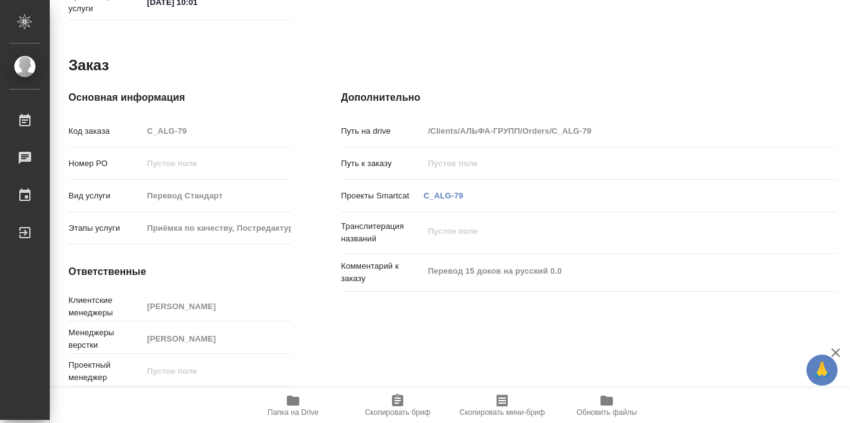
click at [296, 399] on icon "button" at bounding box center [293, 401] width 12 height 10
type textarea "x"
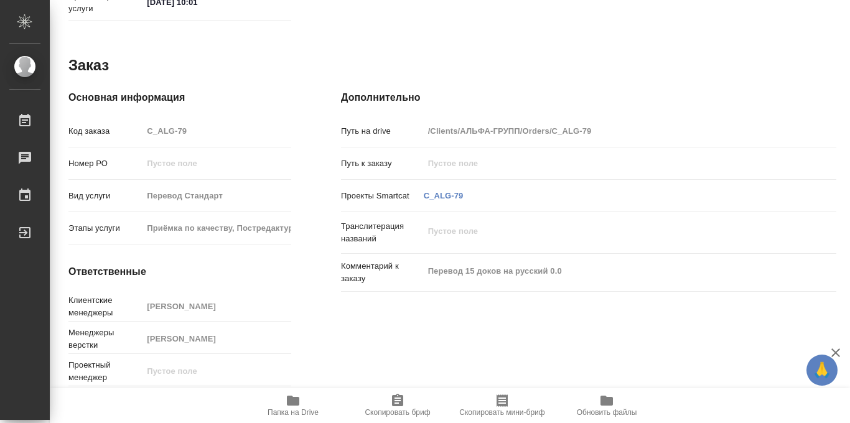
type textarea "x"
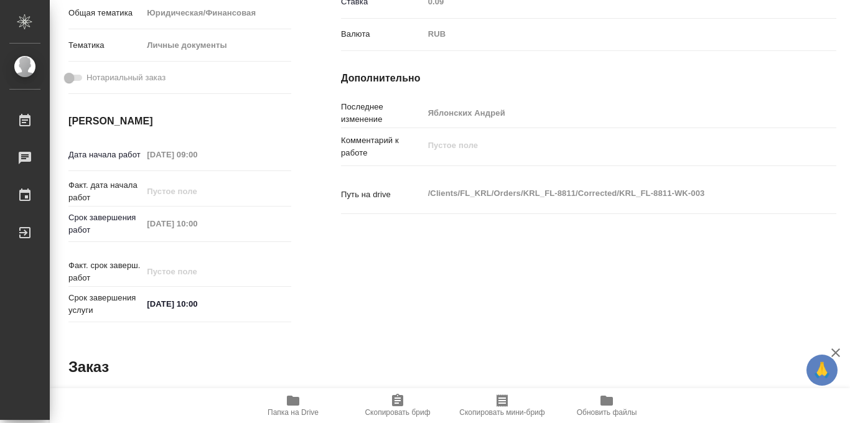
scroll to position [348, 0]
